Goal: Task Accomplishment & Management: Use online tool/utility

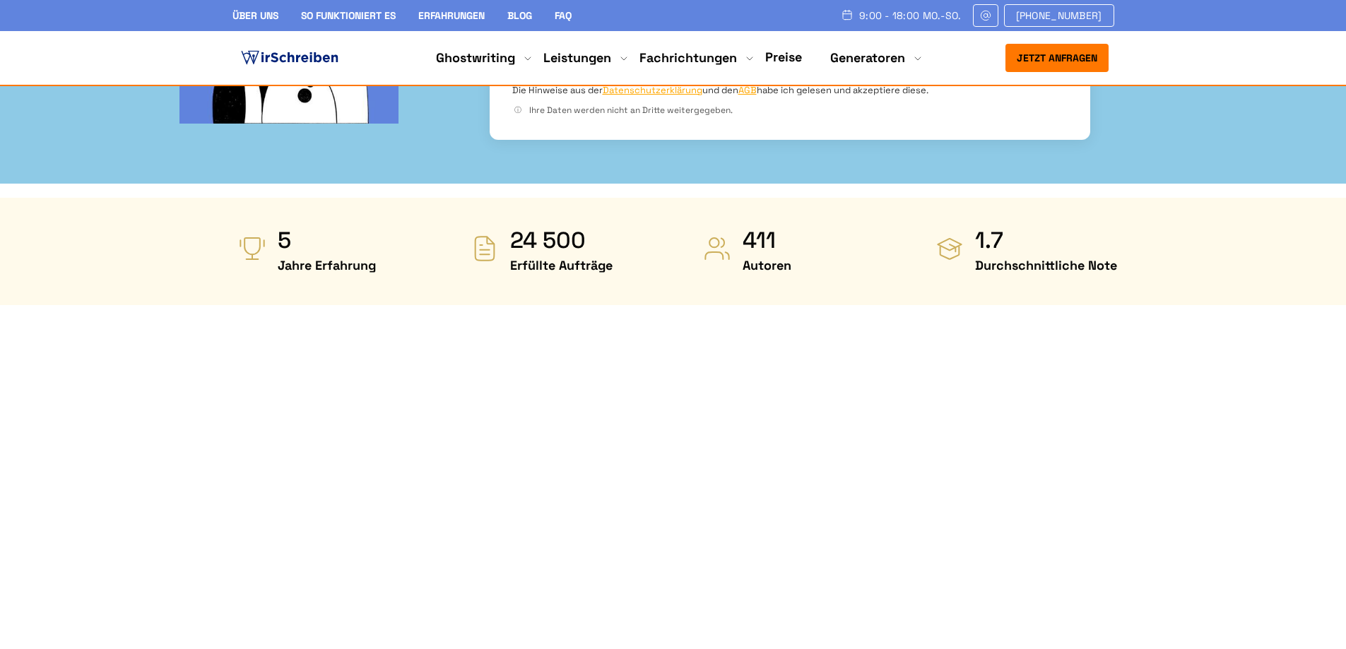
scroll to position [636, 0]
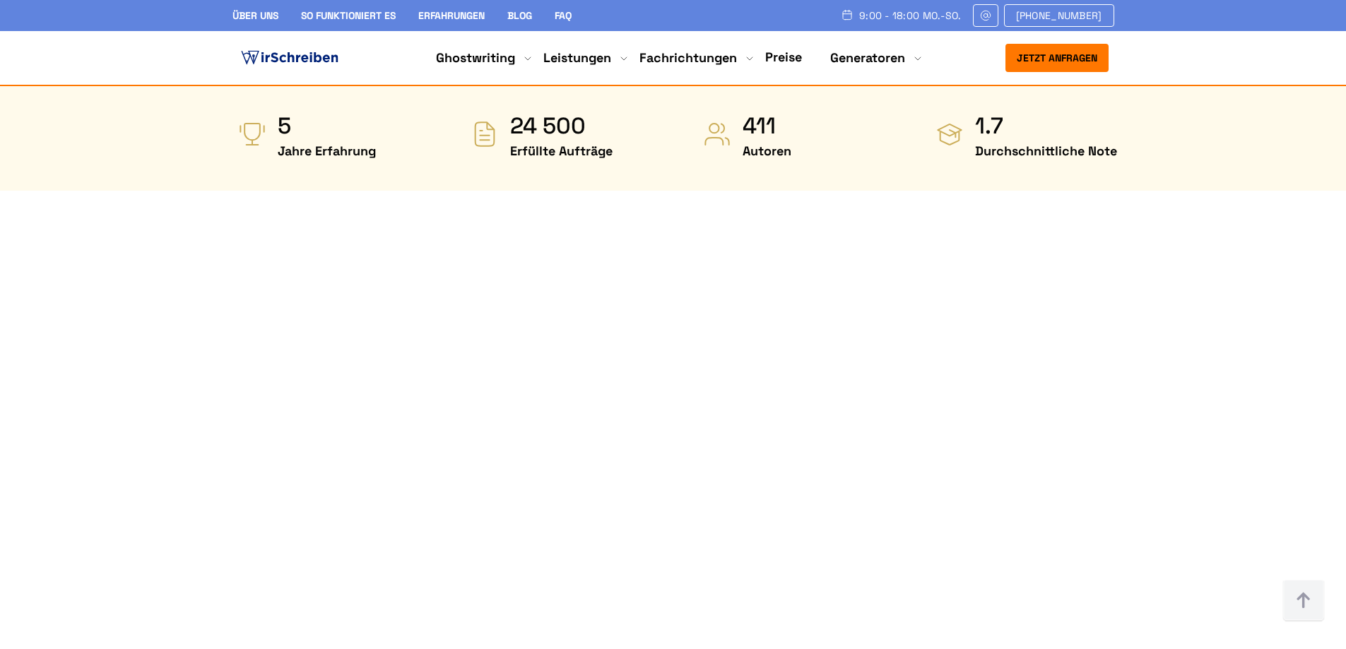
scroll to position [706, 0]
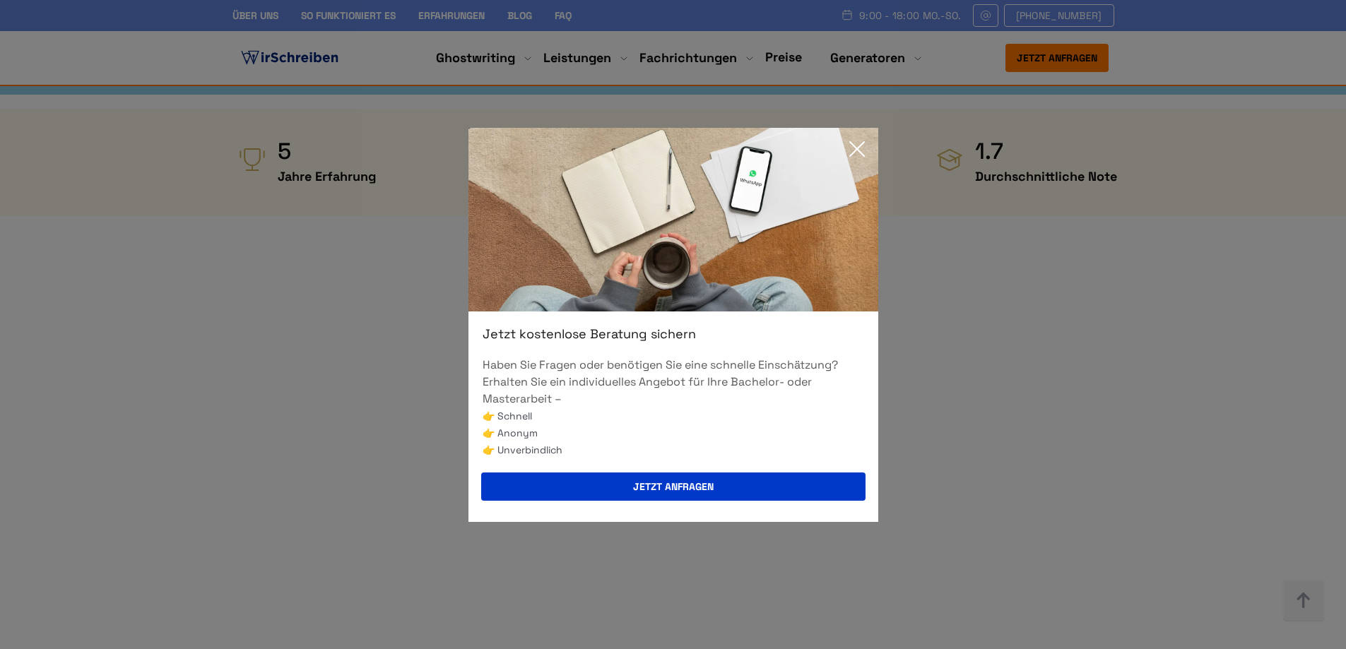
click at [858, 144] on icon at bounding box center [857, 149] width 28 height 28
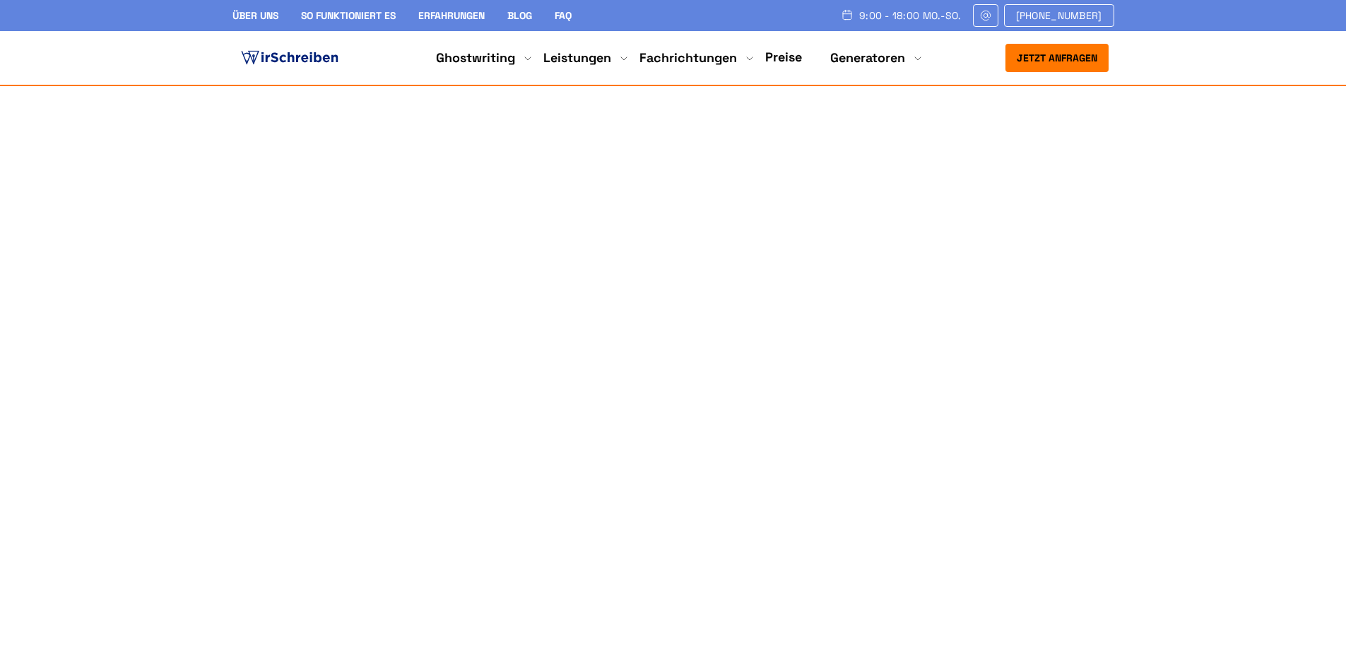
scroll to position [246, 0]
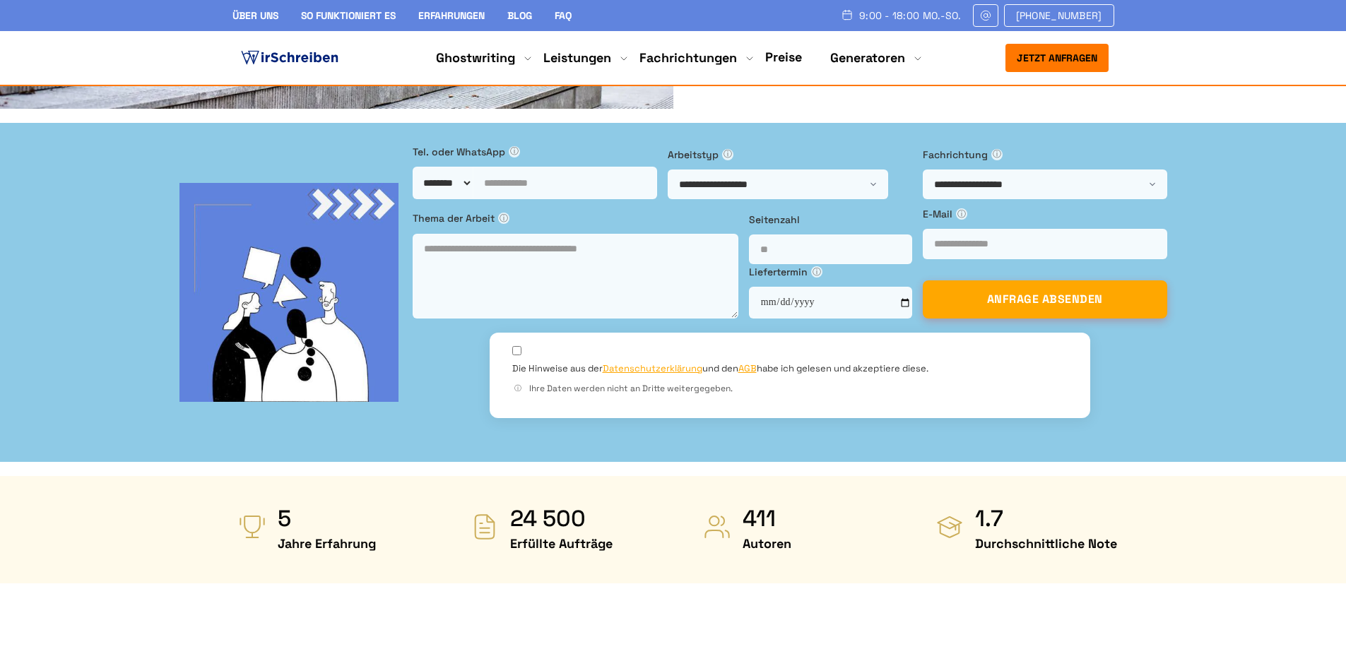
scroll to position [670, 0]
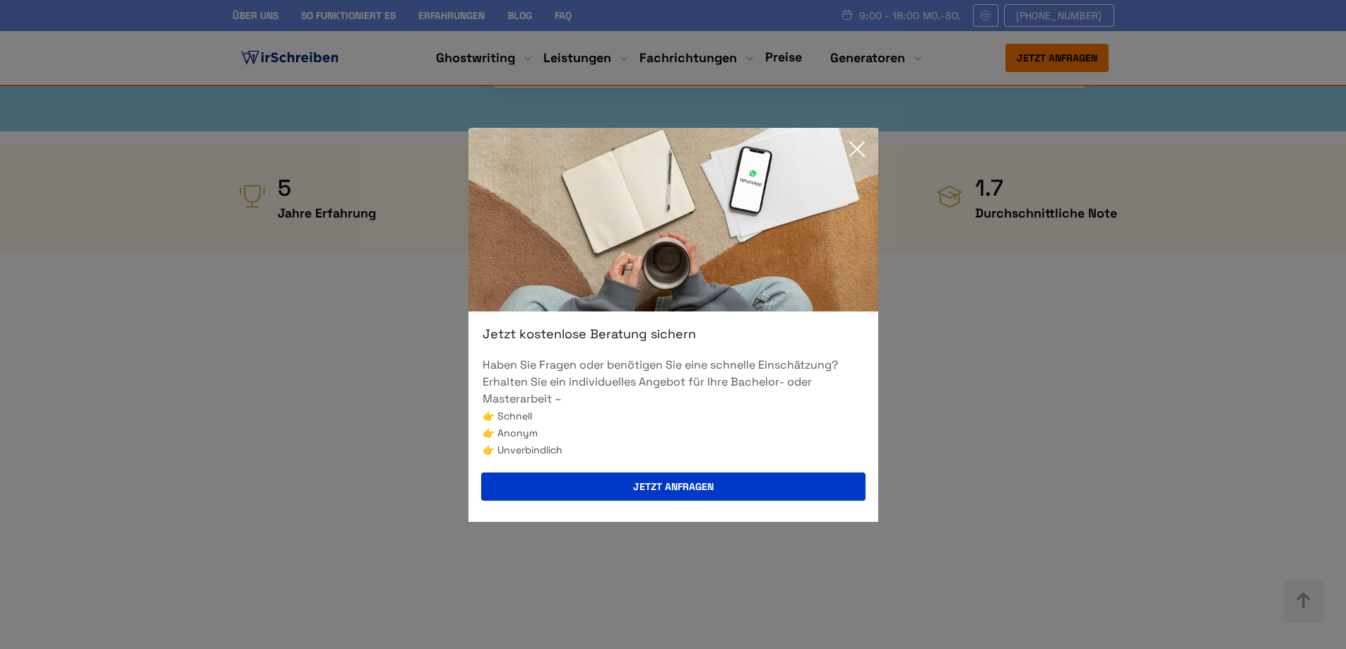
click at [857, 151] on icon at bounding box center [857, 149] width 28 height 28
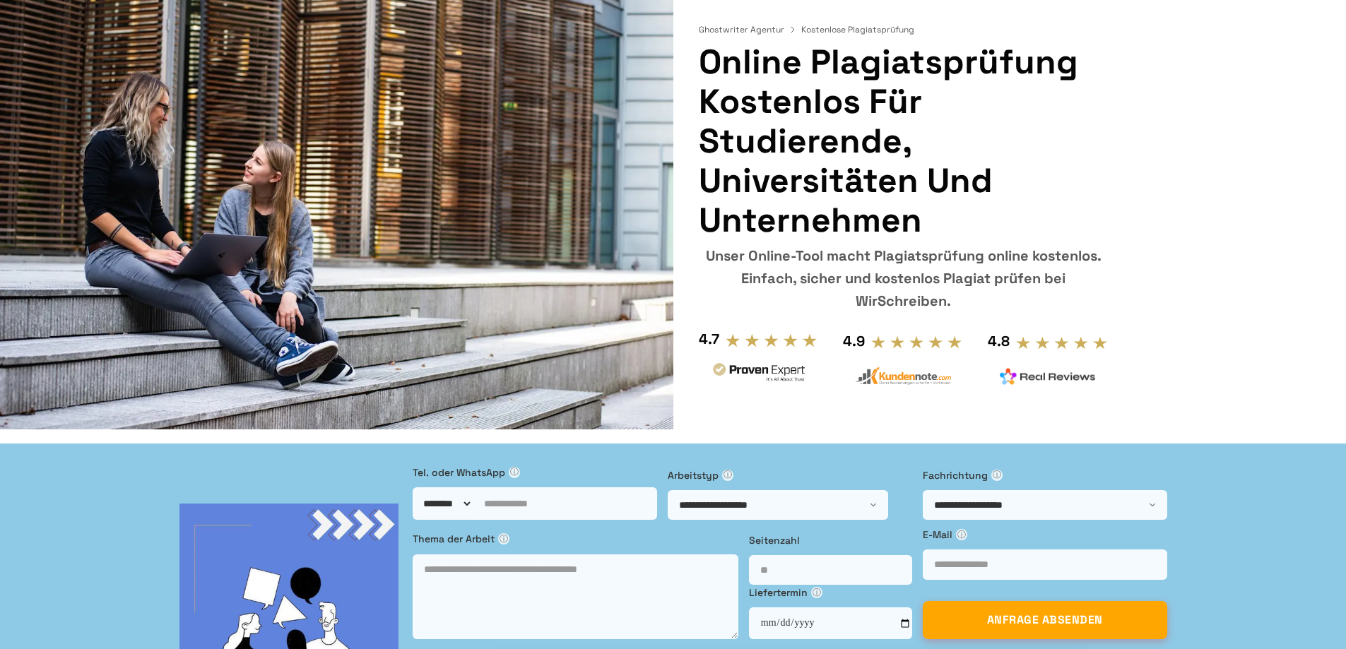
scroll to position [0, 0]
